Goal: Check status: Check status

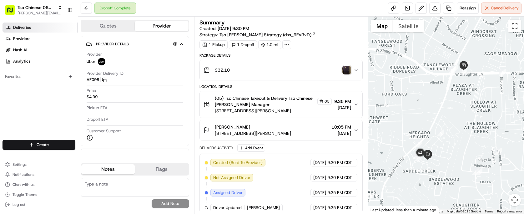
click at [42, 30] on link "Deliveries" at bounding box center [40, 28] width 75 height 10
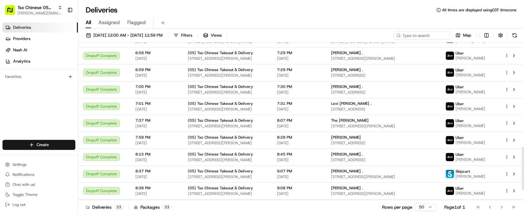
scroll to position [413, 0]
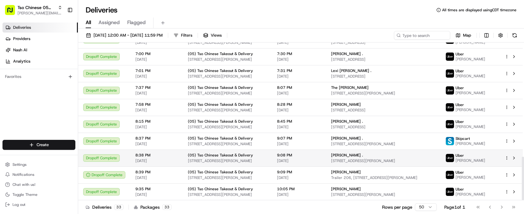
click at [498, 156] on td "[PERSON_NAME]" at bounding box center [469, 157] width 59 height 17
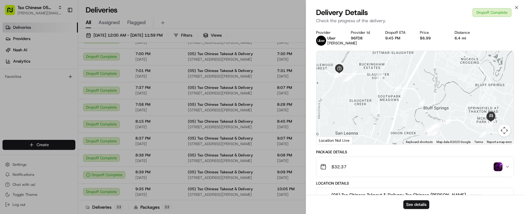
click at [473, 165] on button "$32.37" at bounding box center [414, 167] width 197 height 20
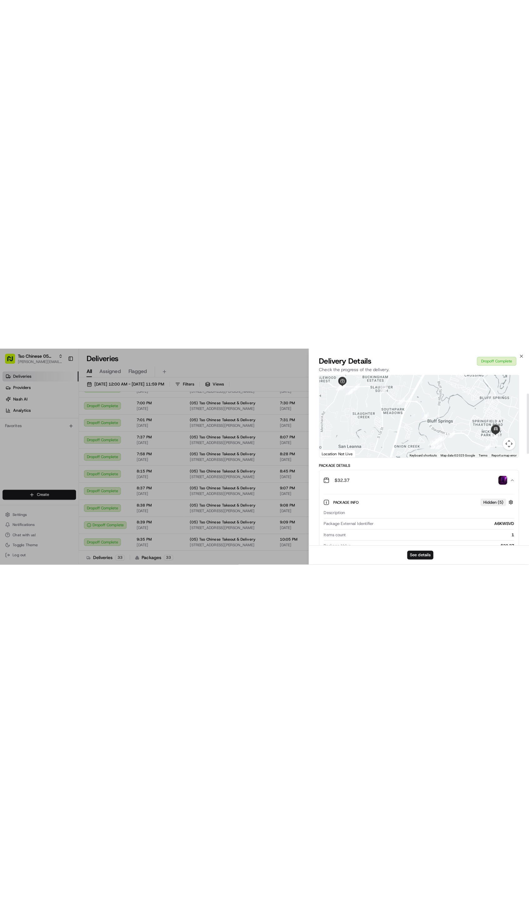
scroll to position [71, 0]
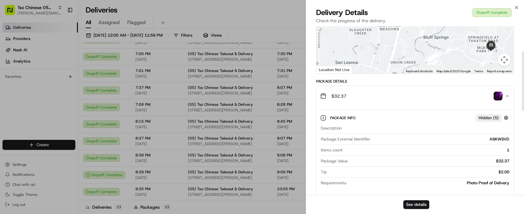
click at [499, 98] on img "button" at bounding box center [497, 96] width 9 height 9
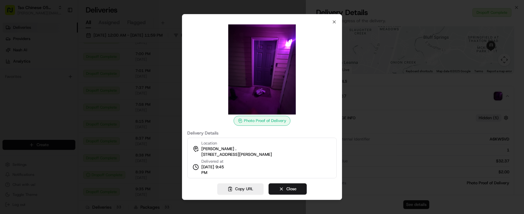
click at [487, 11] on div at bounding box center [262, 107] width 524 height 214
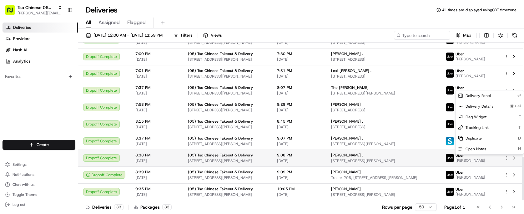
click at [507, 158] on html "Tso Chinese 05 Menchaca [EMAIL_ADDRESS][DOMAIN_NAME] Toggle Sidebar Deliveries …" at bounding box center [262, 107] width 524 height 214
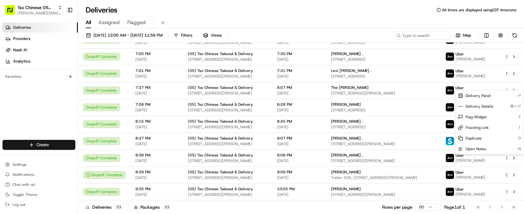
click at [401, 165] on html "Tso Chinese 05 Menchaca [EMAIL_ADDRESS][DOMAIN_NAME] Toggle Sidebar Deliveries …" at bounding box center [262, 107] width 524 height 214
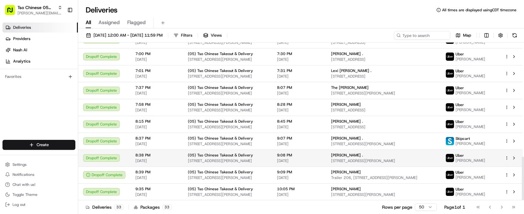
click at [401, 162] on span "[STREET_ADDRESS][PERSON_NAME]" at bounding box center [383, 160] width 104 height 5
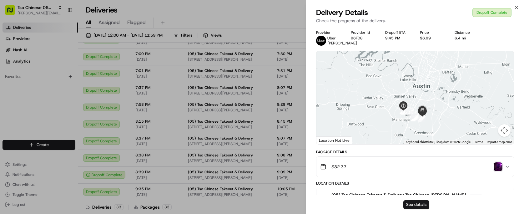
click at [496, 168] on img "button" at bounding box center [497, 166] width 9 height 9
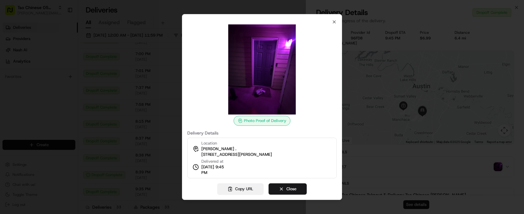
click at [244, 190] on button "Copy URL" at bounding box center [240, 188] width 46 height 11
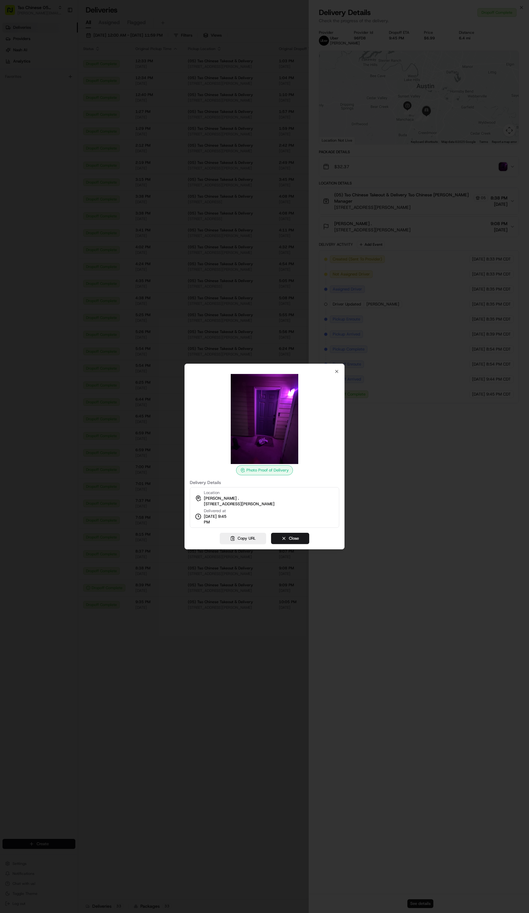
scroll to position [0, 0]
click at [337, 213] on icon "button" at bounding box center [336, 371] width 3 height 3
